Goal: Information Seeking & Learning: Learn about a topic

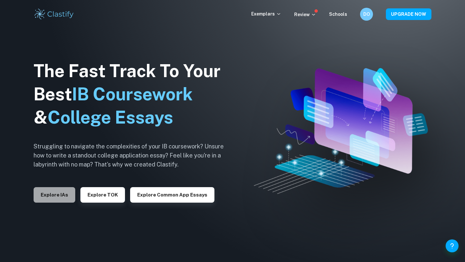
click at [34, 190] on button "Explore IAs" at bounding box center [55, 195] width 42 height 16
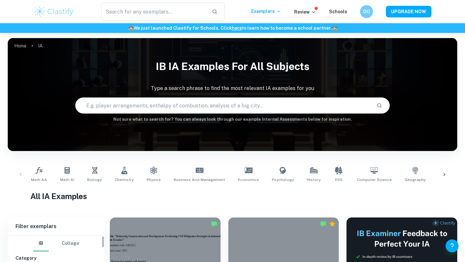
scroll to position [182, 0]
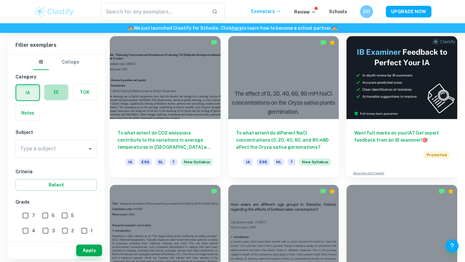
click at [55, 93] on label "button" at bounding box center [56, 93] width 24 height 16
click at [0, 0] on input "radio" at bounding box center [0, 0] width 0 height 0
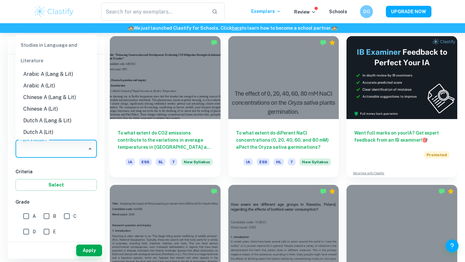
click at [54, 149] on input "Type a subject" at bounding box center [51, 149] width 66 height 12
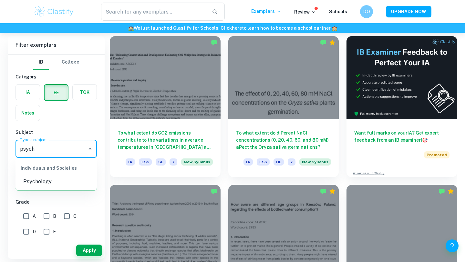
click at [52, 179] on li "Psychology" at bounding box center [56, 182] width 81 height 12
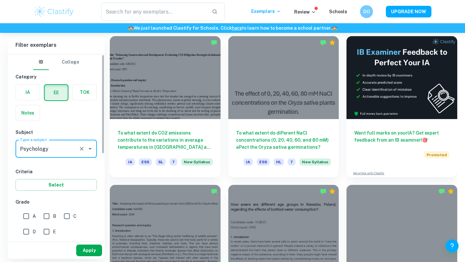
type input "Psychology"
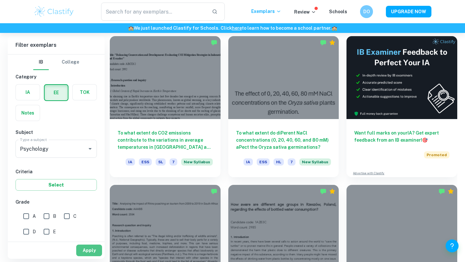
click at [92, 252] on button "Apply" at bounding box center [89, 251] width 26 height 12
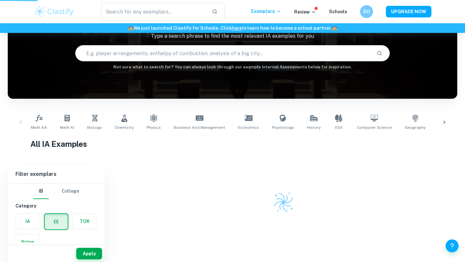
scroll to position [52, 0]
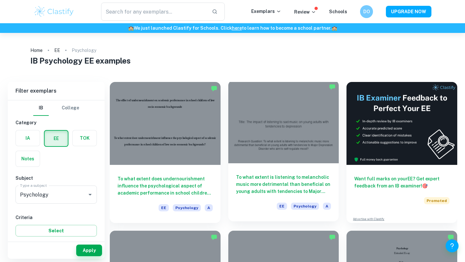
click at [288, 190] on h6 "To what extent is listening to melancholic music more detrimental than benefici…" at bounding box center [283, 184] width 95 height 21
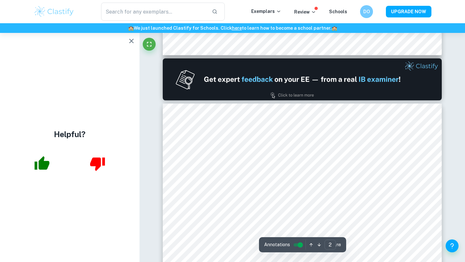
scroll to position [453, 0]
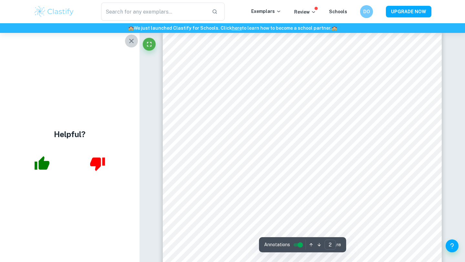
click at [130, 42] on icon "button" at bounding box center [132, 41] width 8 height 8
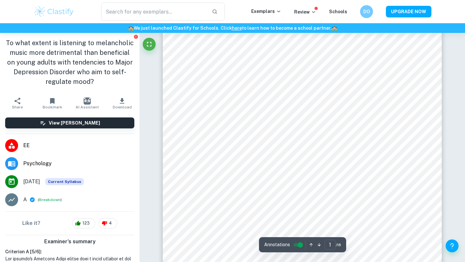
scroll to position [0, 0]
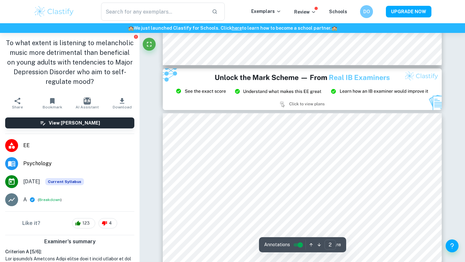
type input "3"
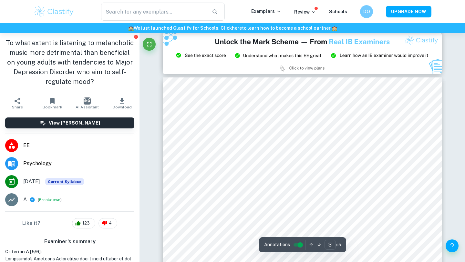
scroll to position [903, 0]
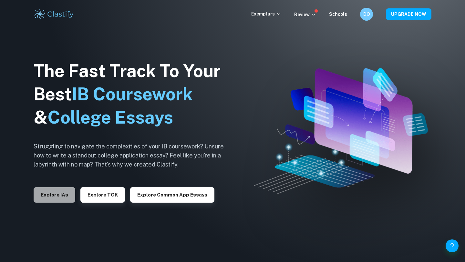
click at [56, 191] on button "Explore IAs" at bounding box center [55, 195] width 42 height 16
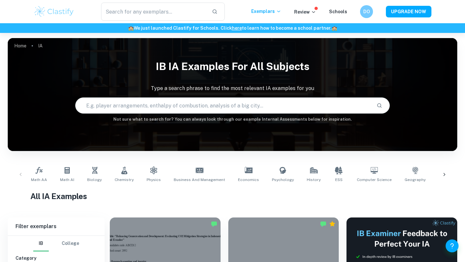
scroll to position [82, 0]
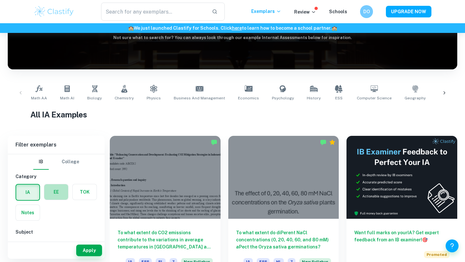
click at [62, 193] on label "button" at bounding box center [56, 192] width 24 height 16
click at [0, 0] on input "radio" at bounding box center [0, 0] width 0 height 0
click at [54, 251] on div "Apply" at bounding box center [56, 250] width 97 height 17
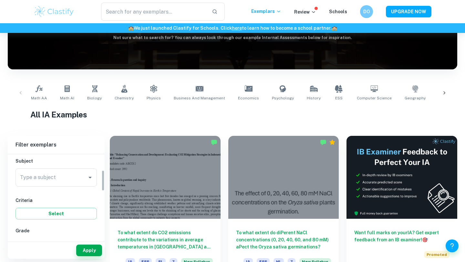
scroll to position [64, 0]
click at [41, 183] on div "Type a subject Type a subject" at bounding box center [56, 184] width 81 height 18
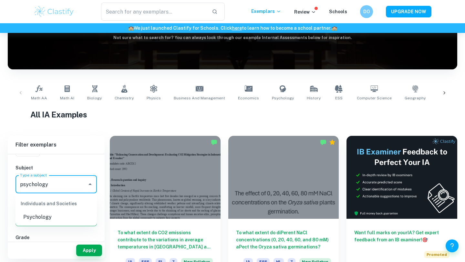
click at [38, 220] on li "Psychology" at bounding box center [56, 218] width 81 height 12
type input "Psychology"
click at [89, 251] on div "Apply" at bounding box center [56, 250] width 97 height 17
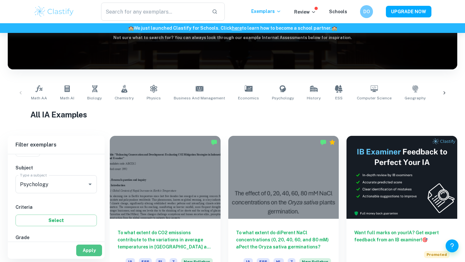
click at [90, 251] on button "Apply" at bounding box center [89, 251] width 26 height 12
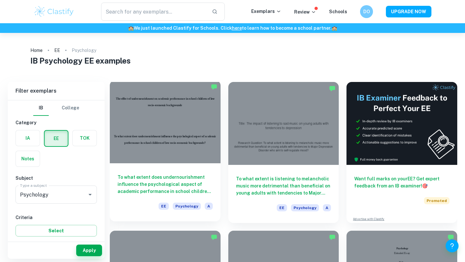
click at [183, 193] on h6 "To what extent does undernourishment influence the psychological aspect of acad…" at bounding box center [165, 184] width 95 height 21
